Goal: Find specific page/section: Find specific page/section

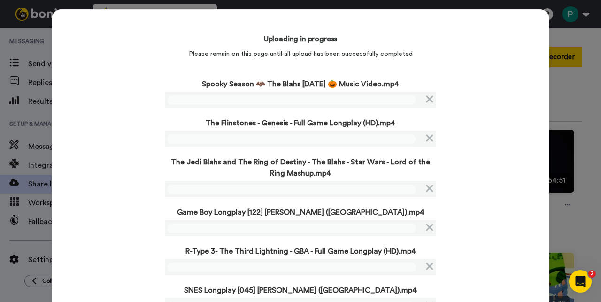
click at [127, 115] on div "Uploading in progress Please remain on this page until all upload has been succ…" at bounding box center [301, 171] width 498 height 324
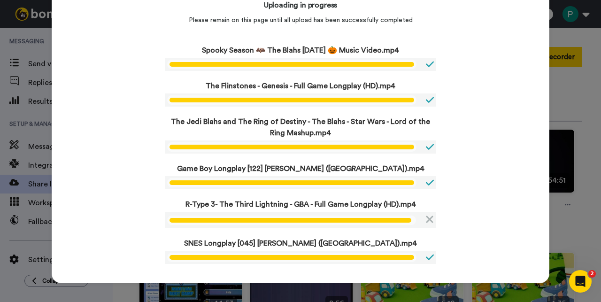
scroll to position [31, 0]
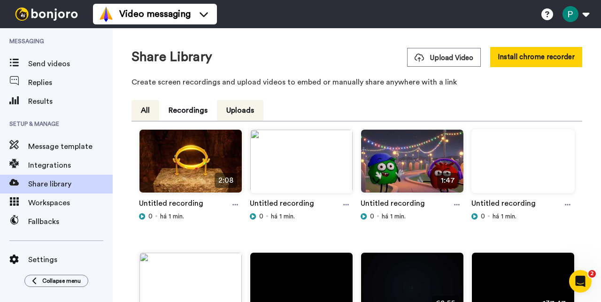
click at [138, 114] on button "All" at bounding box center [146, 110] width 28 height 21
